Goal: Find specific page/section

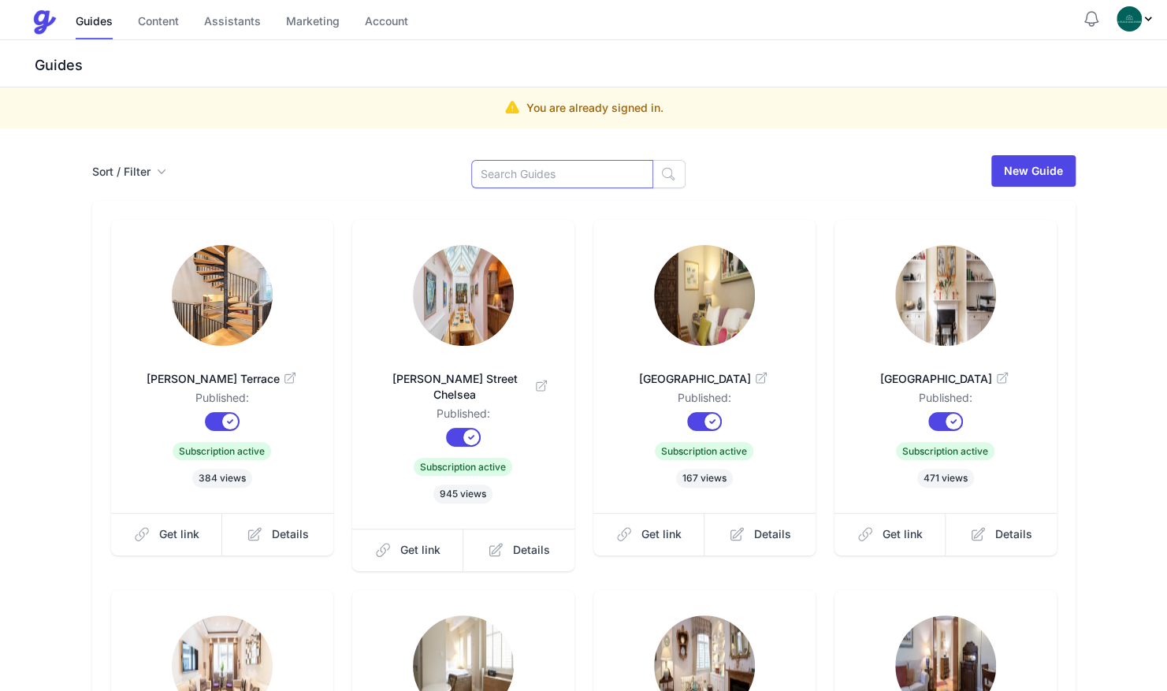
click at [525, 177] on input at bounding box center [562, 174] width 182 height 28
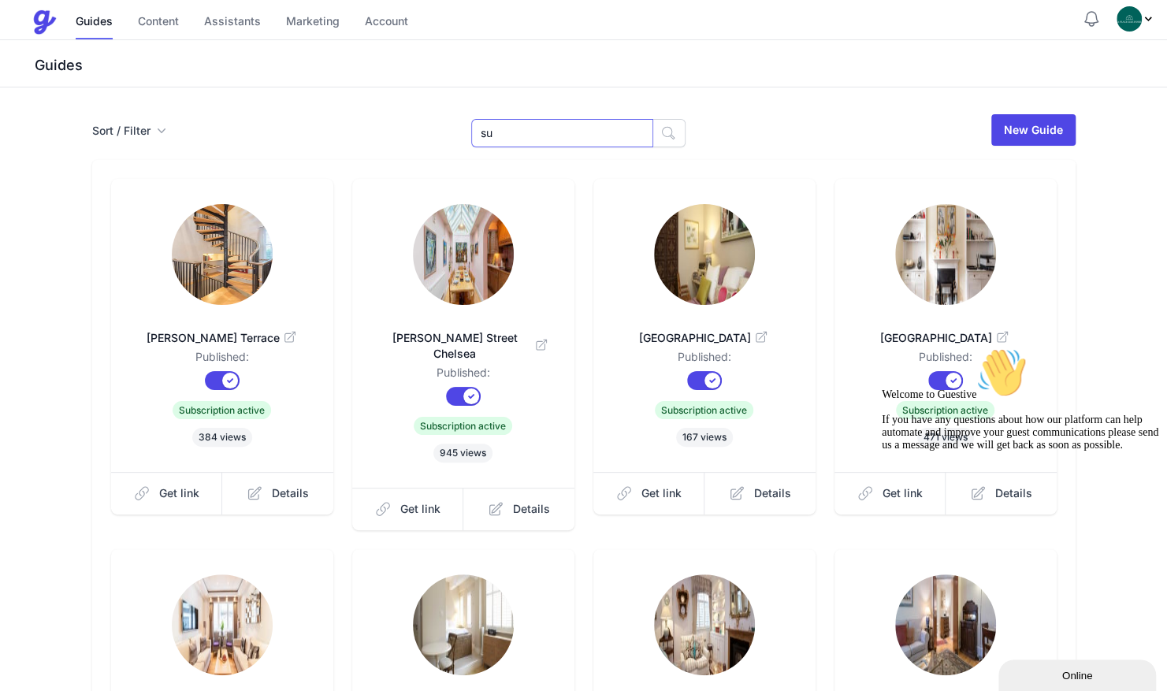
type input "sumn"
click at [660, 140] on icon "button" at bounding box center [668, 133] width 16 height 16
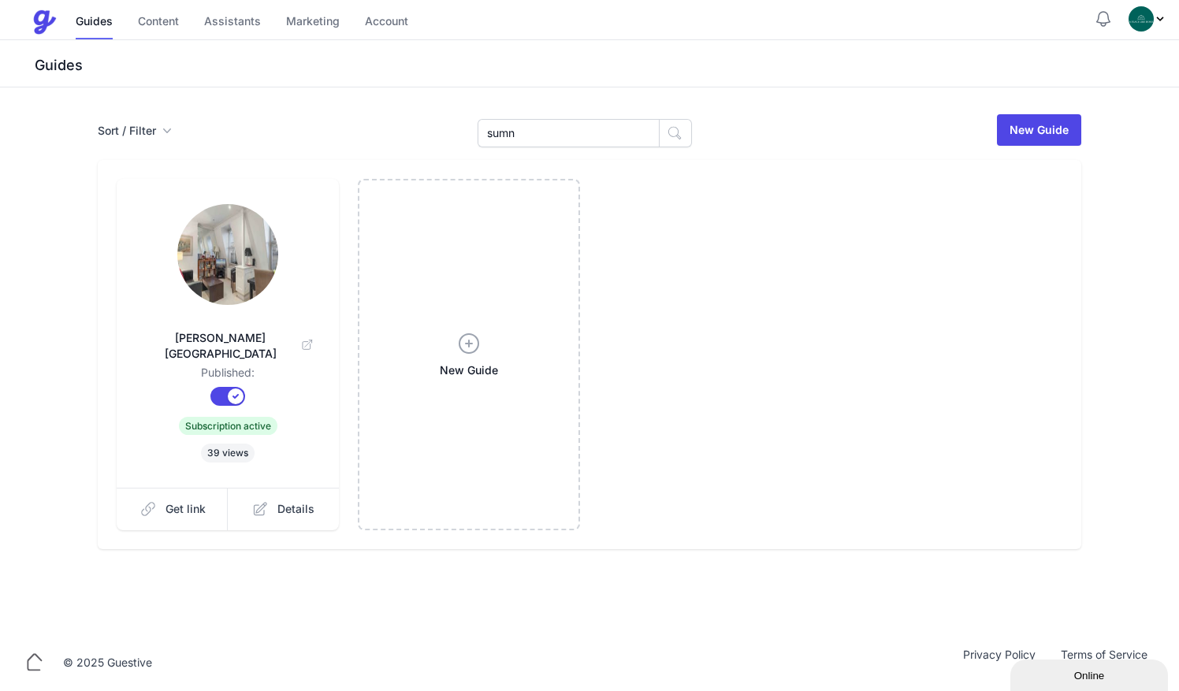
click at [216, 271] on img at bounding box center [227, 254] width 101 height 101
